Goal: Task Accomplishment & Management: Manage account settings

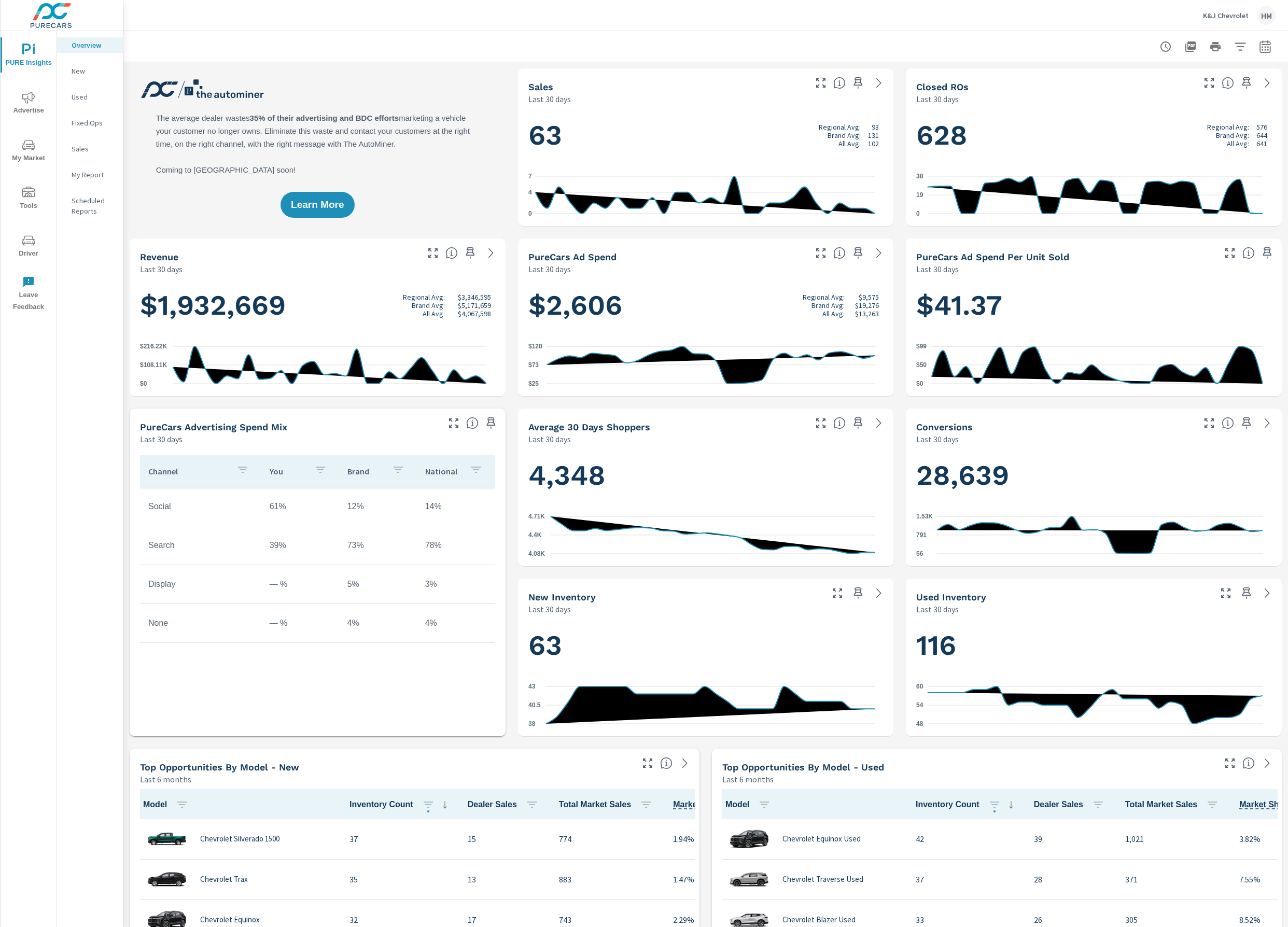
click at [35, 103] on icon "nav menu" at bounding box center [29, 97] width 12 height 12
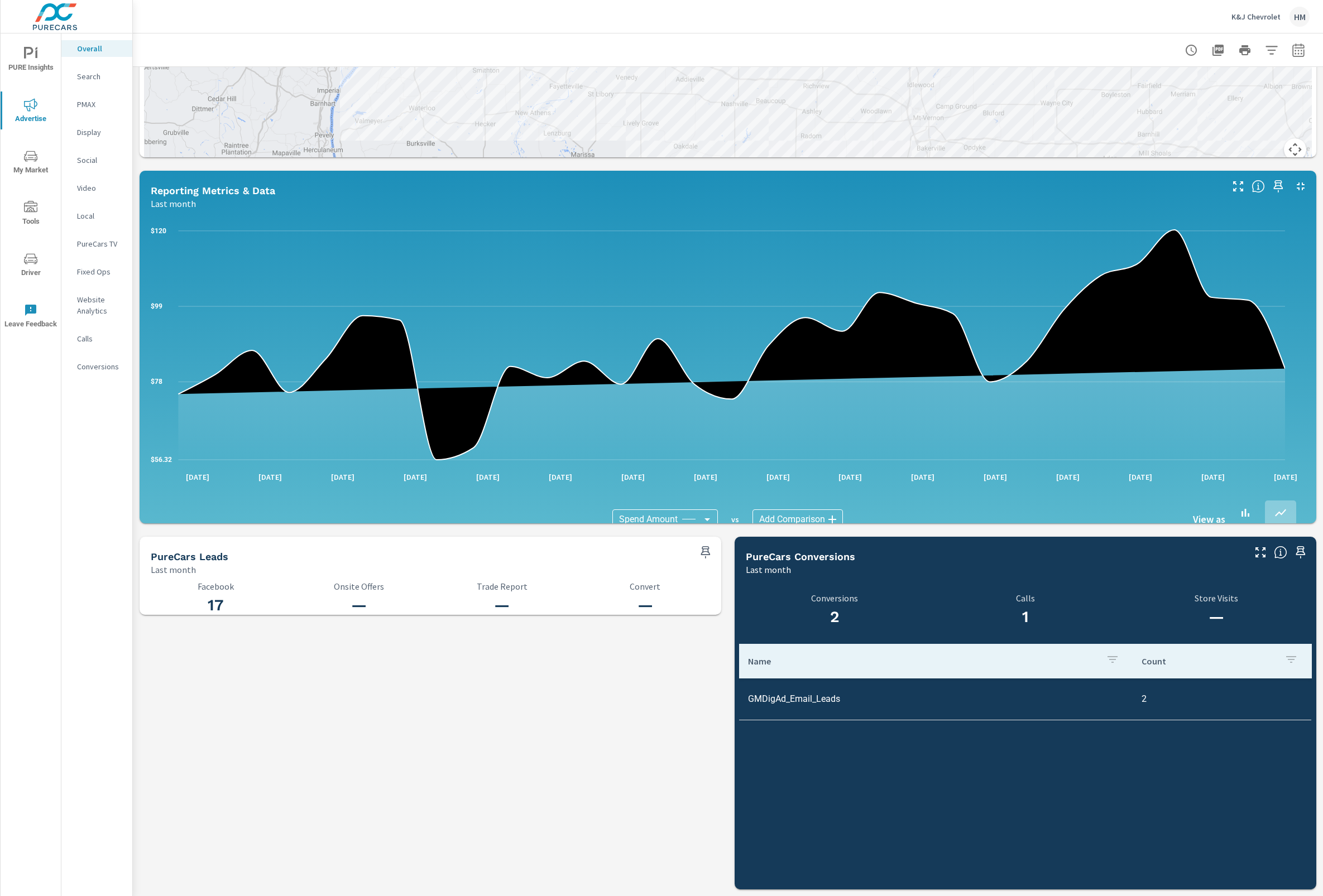
scroll to position [921, 0]
click at [1291, 43] on icon "button" at bounding box center [1298, 50] width 13 height 13
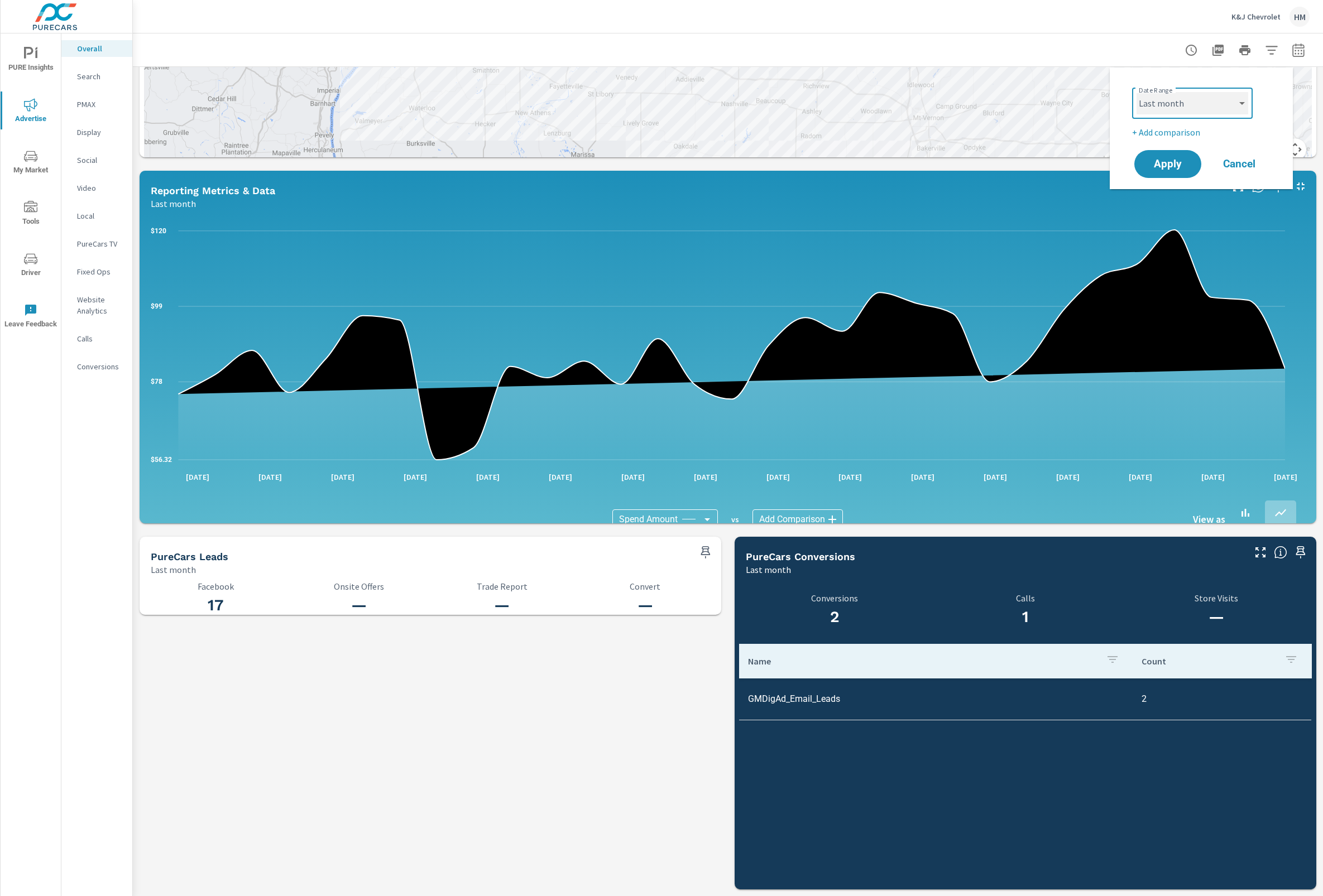
select select "Month to date"
click at [1181, 167] on span "Apply" at bounding box center [1167, 164] width 46 height 10
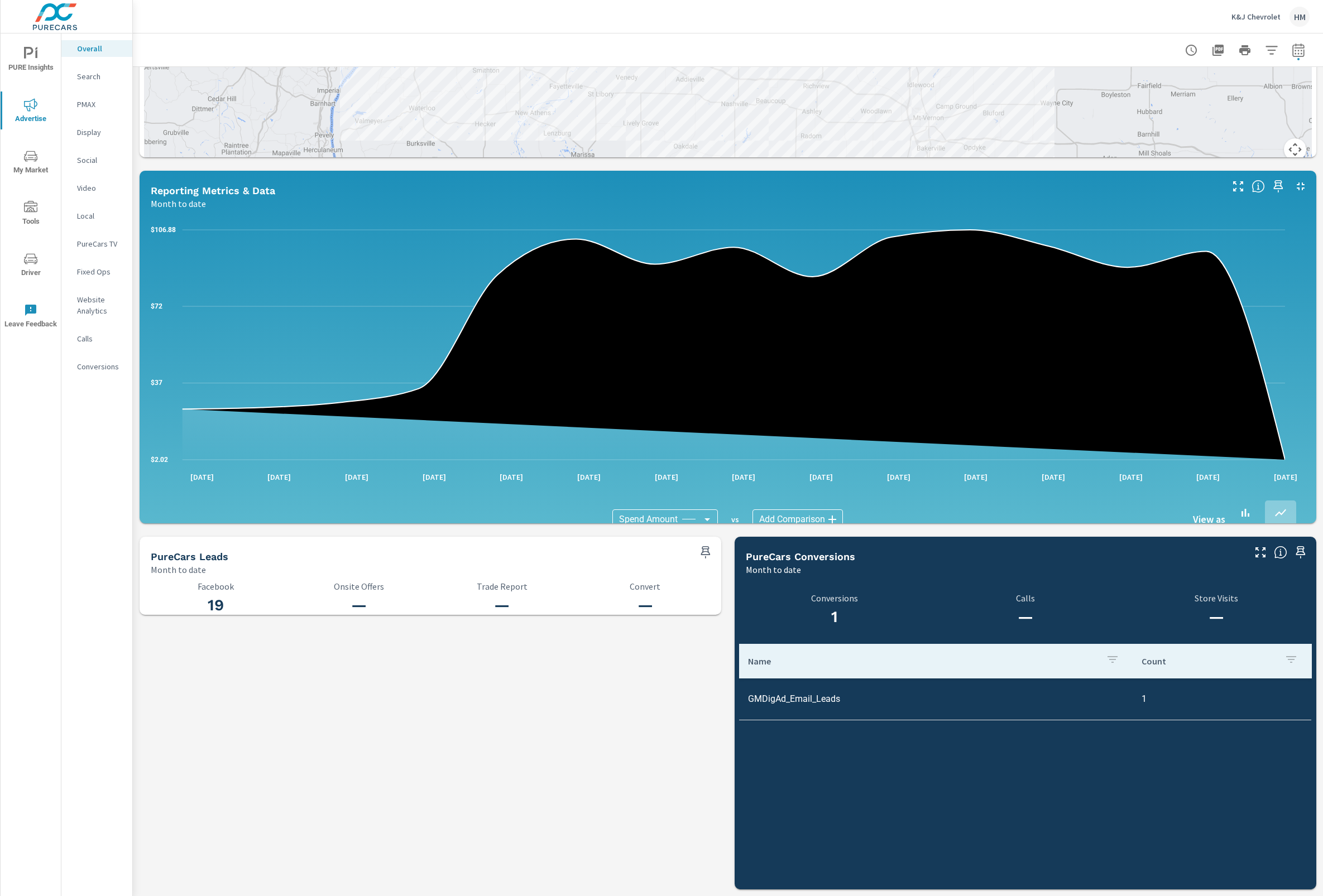
scroll to position [921, 0]
click at [1232, 12] on p "K&J Chevrolet" at bounding box center [1256, 17] width 49 height 10
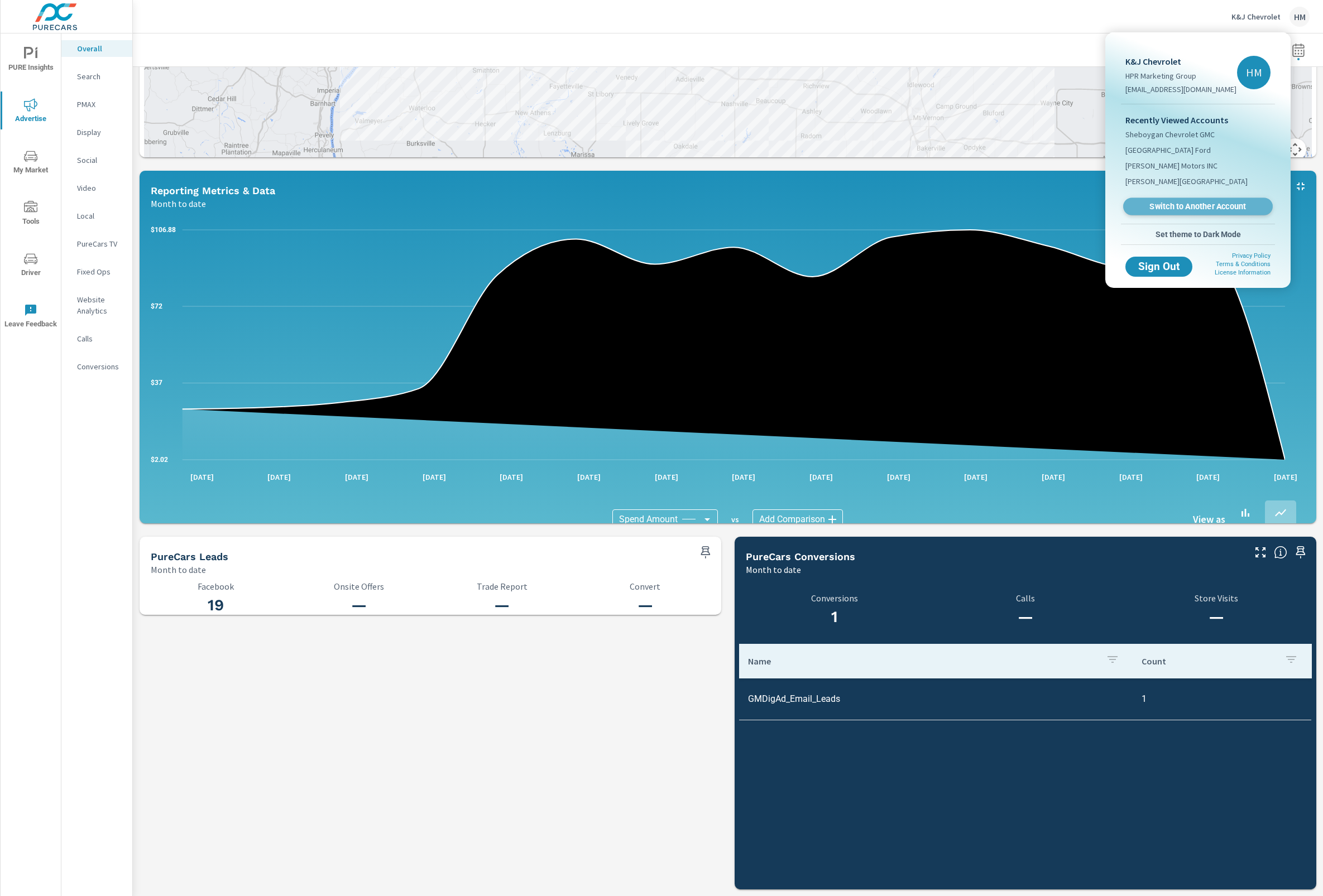
click at [1167, 212] on span "Switch to Another Account" at bounding box center [1198, 206] width 137 height 10
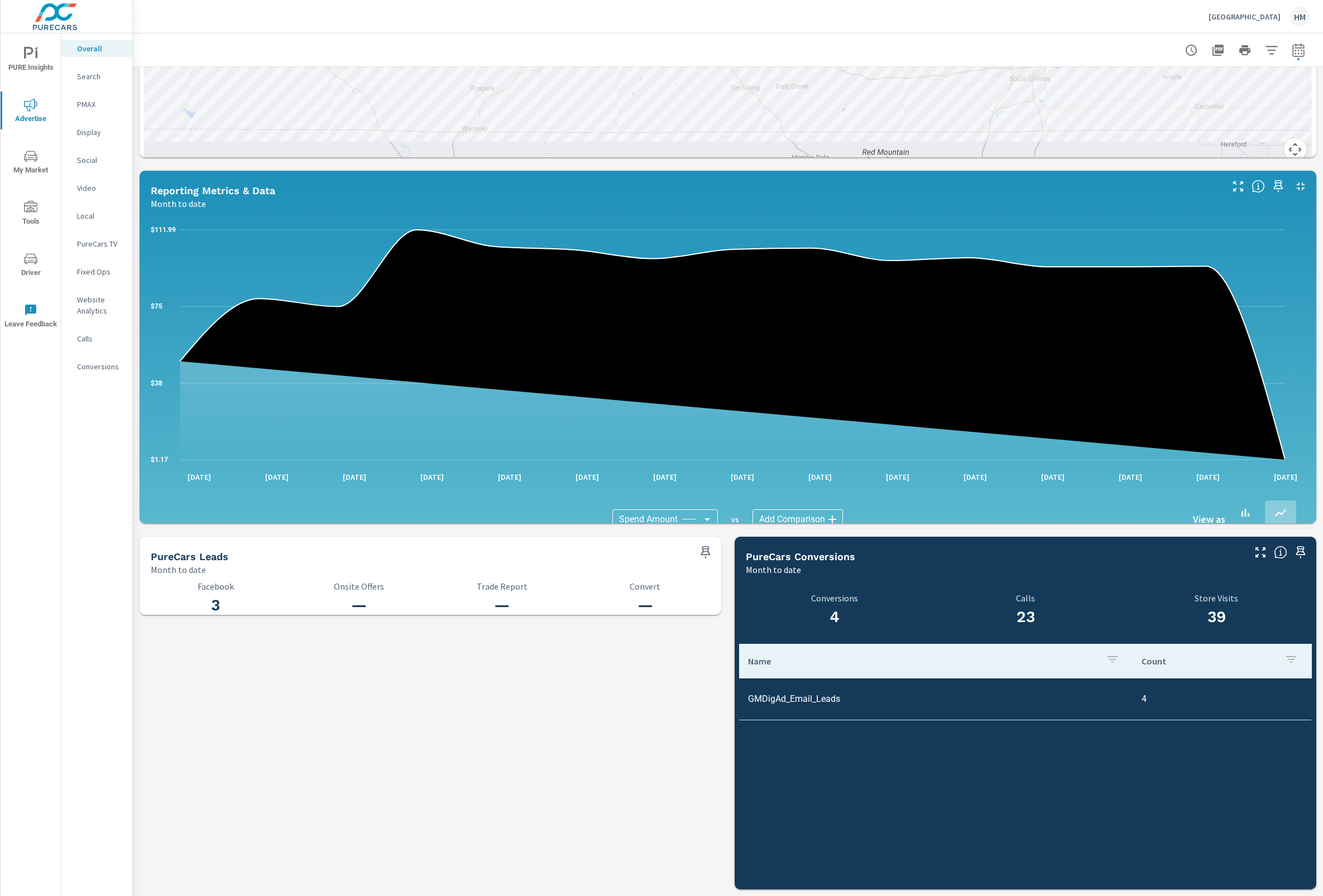
scroll to position [921, 0]
click at [1291, 52] on icon "button" at bounding box center [1298, 50] width 13 height 13
select select "Month to date"
